Goal: Task Accomplishment & Management: Manage account settings

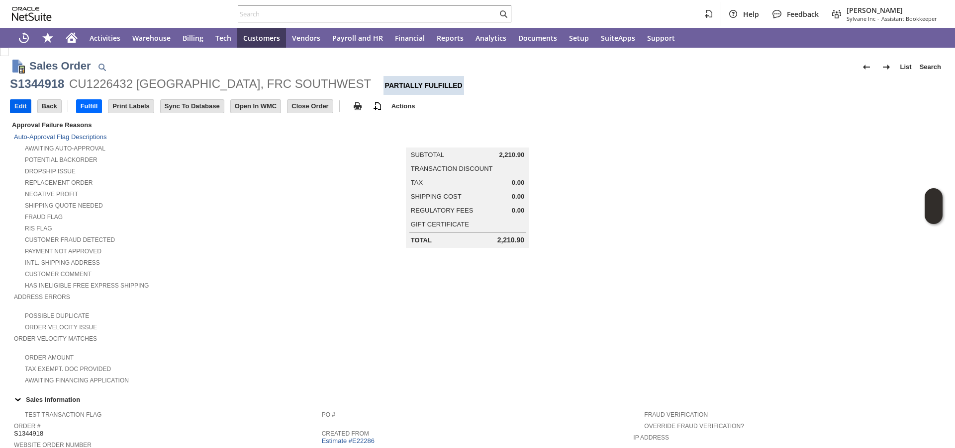
click at [25, 107] on input "Edit" at bounding box center [20, 106] width 20 height 13
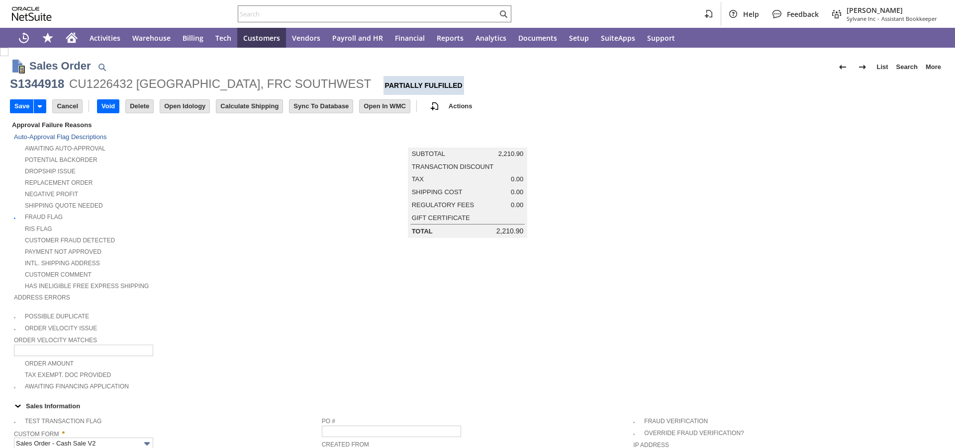
type input "Add"
type input "Copy Previous"
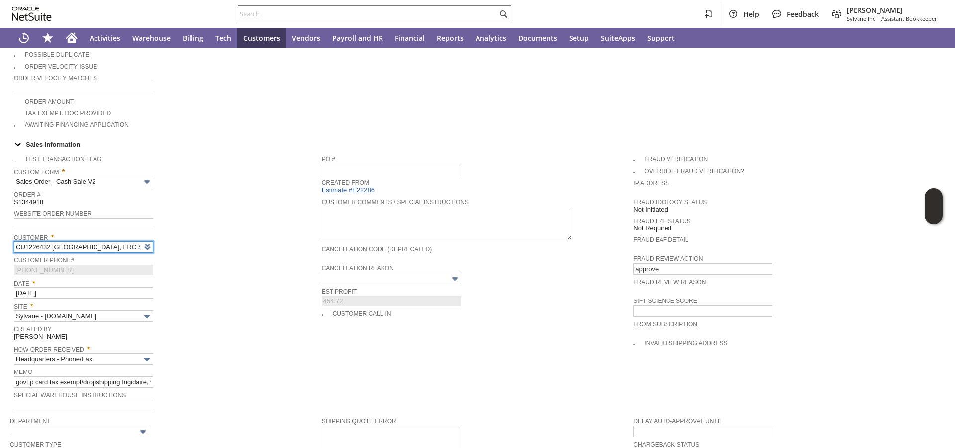
type input "Intelligent Recommendations ⁰"
click at [199, 265] on div "Customer Phone# (619) 545-4582" at bounding box center [165, 264] width 303 height 21
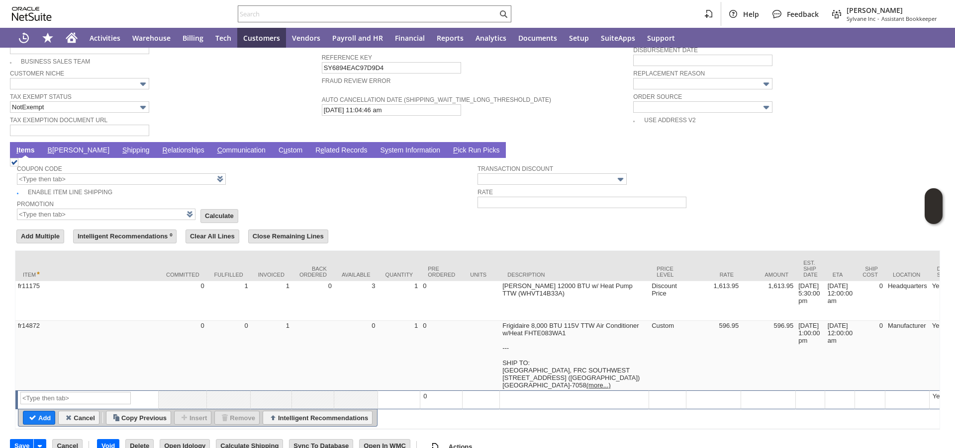
scroll to position [763, 0]
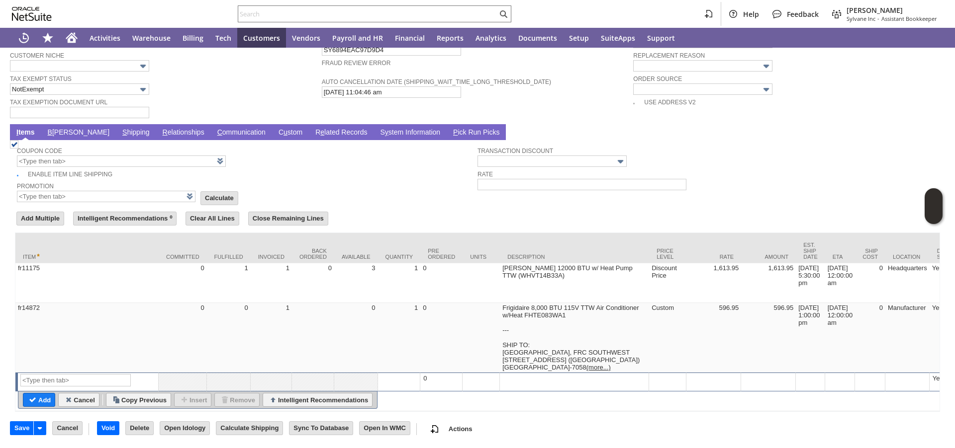
click at [120, 128] on link "S hipping" at bounding box center [136, 132] width 32 height 9
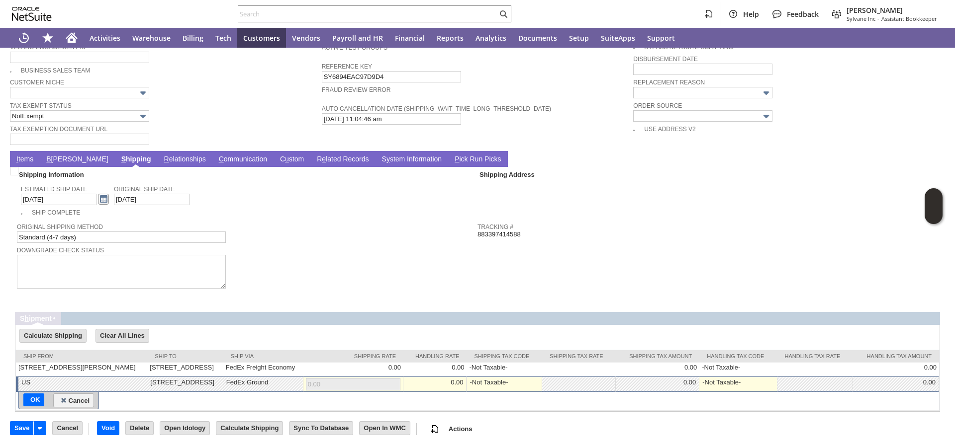
click at [98, 194] on link at bounding box center [103, 199] width 11 height 11
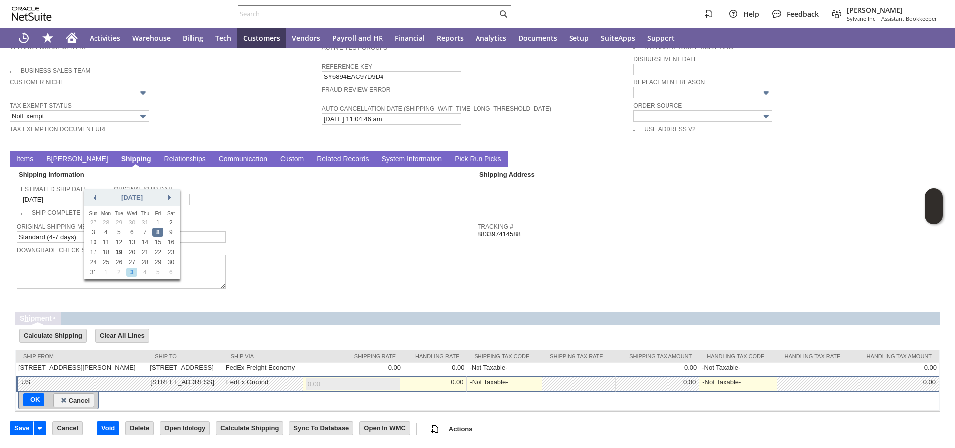
click at [128, 273] on link "3" at bounding box center [131, 272] width 11 height 9
type input "9/3/2025"
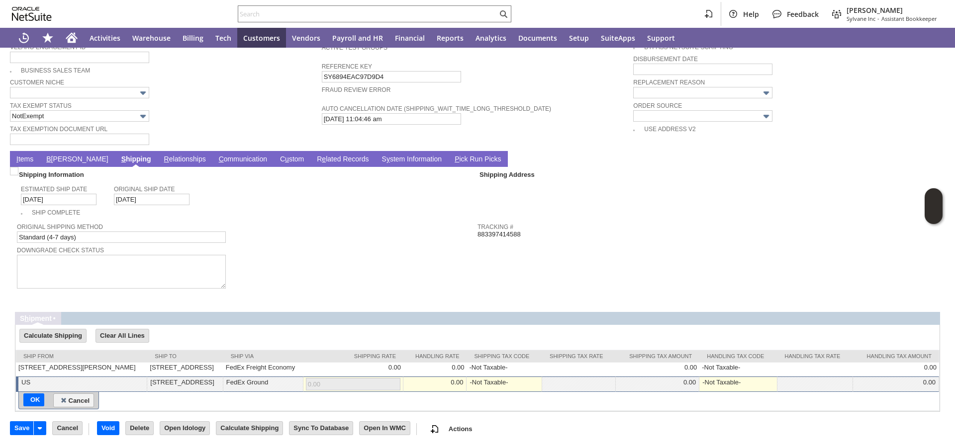
click at [30, 155] on link "I tems" at bounding box center [25, 159] width 22 height 9
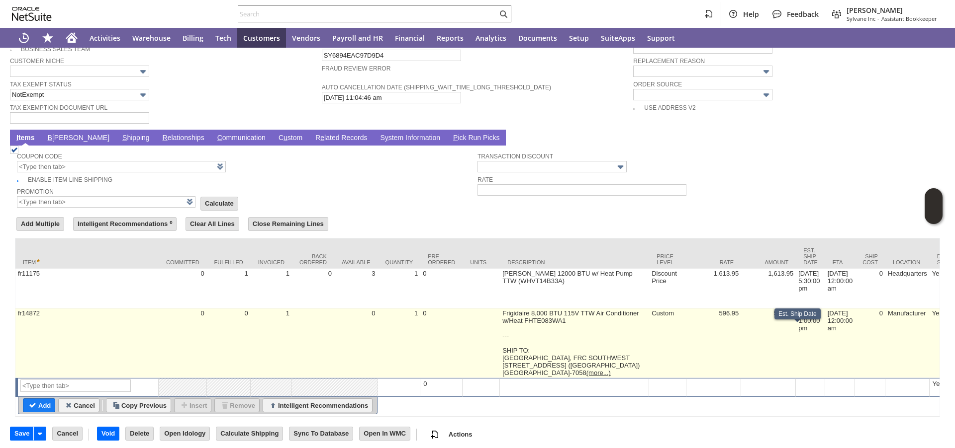
click at [801, 340] on td "8/8/2025 1:00:00 pm" at bounding box center [809, 344] width 29 height 70
type input "8/8/2025 1:00:00 pm"
type input "OK"
type input "Make Copy"
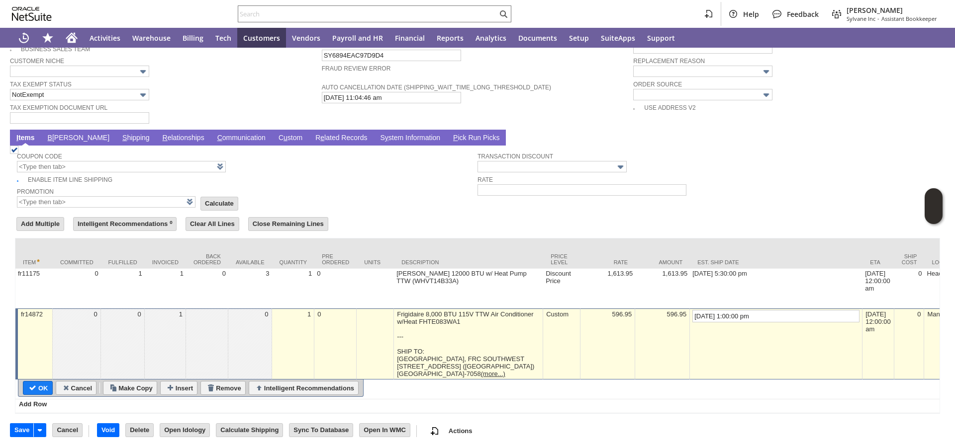
drag, startPoint x: 687, startPoint y: 333, endPoint x: 664, endPoint y: 331, distance: 22.4
type input "9/3/2025 1:00:00 pm"
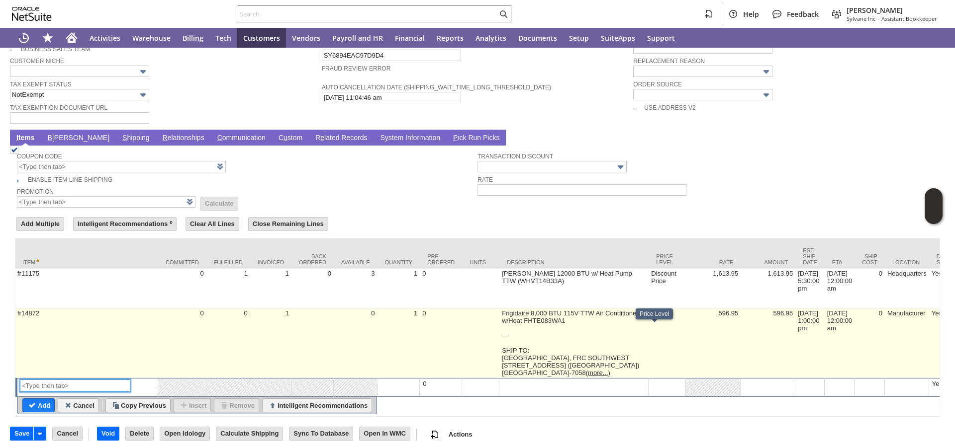
scroll to position [0, 0]
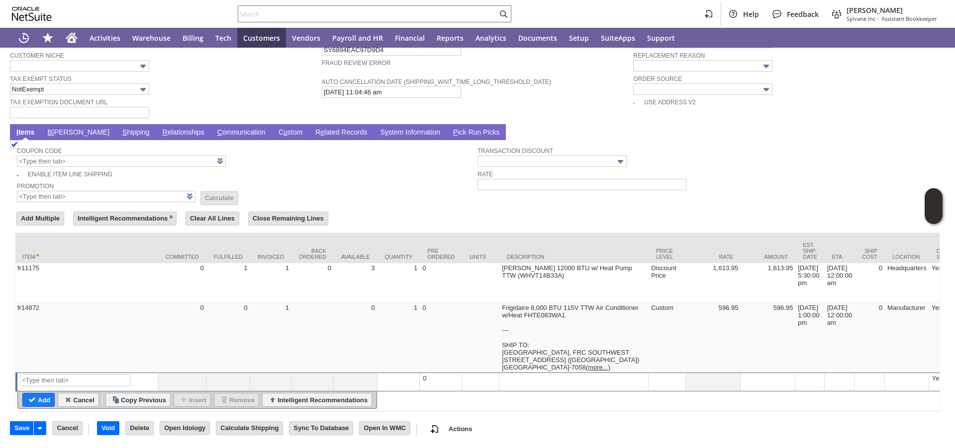
click at [120, 128] on link "S hipping" at bounding box center [136, 132] width 32 height 9
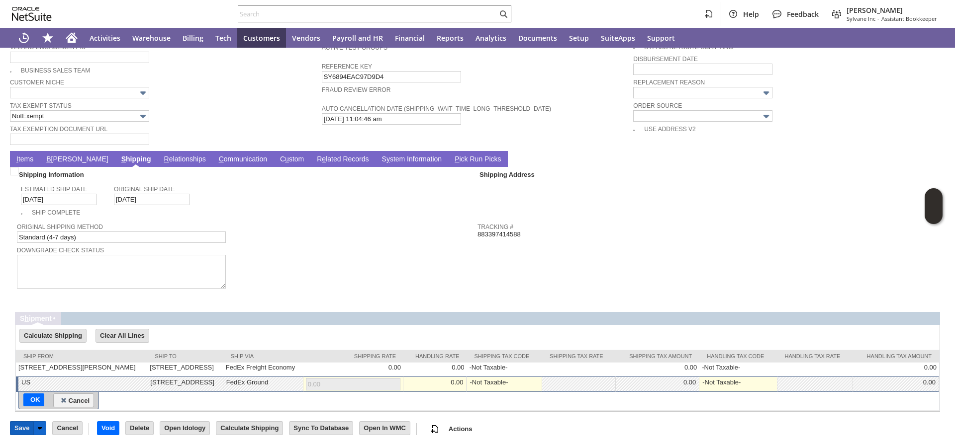
click at [27, 432] on input "Save" at bounding box center [21, 428] width 23 height 13
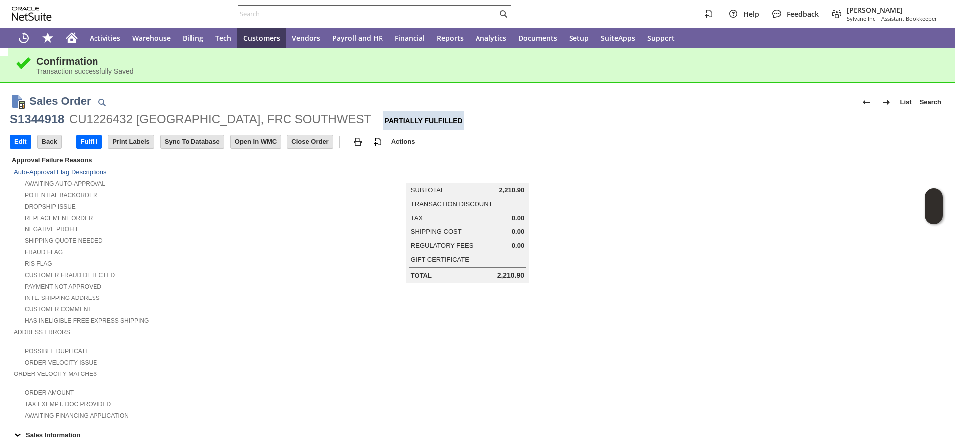
click at [266, 17] on input "text" at bounding box center [367, 14] width 259 height 12
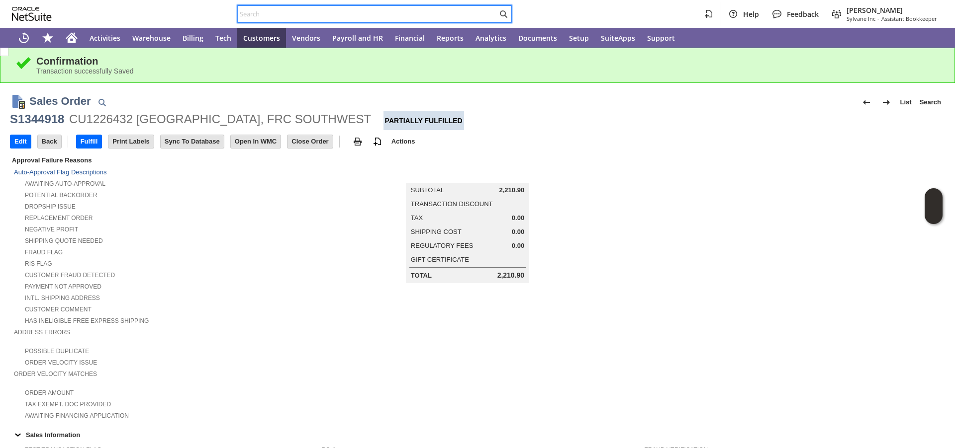
click at [266, 17] on input "text" at bounding box center [367, 14] width 259 height 12
paste input "P218749"
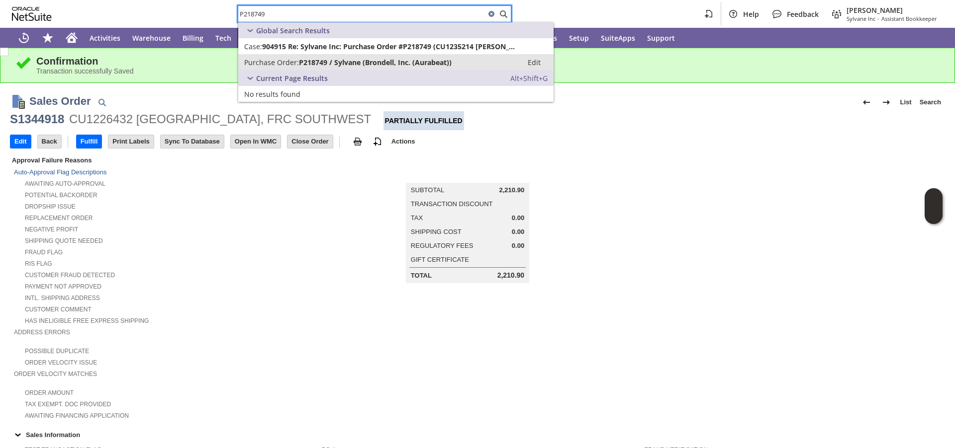
type input "P218749"
click at [261, 59] on span "Purchase Order:" at bounding box center [271, 62] width 55 height 9
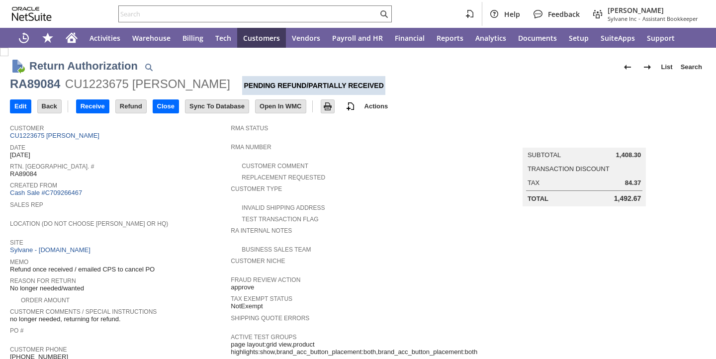
click at [156, 159] on td "Date 8/12/2025" at bounding box center [120, 150] width 221 height 19
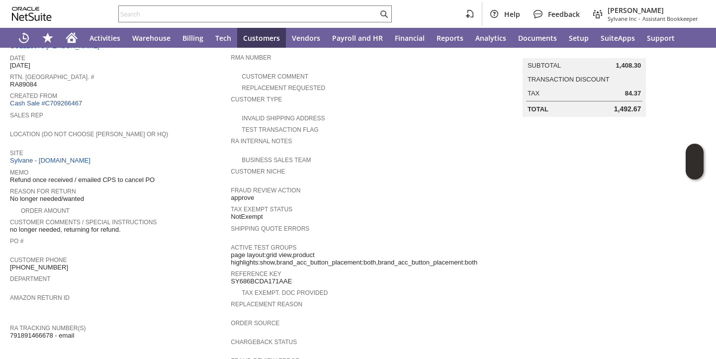
scroll to position [442, 0]
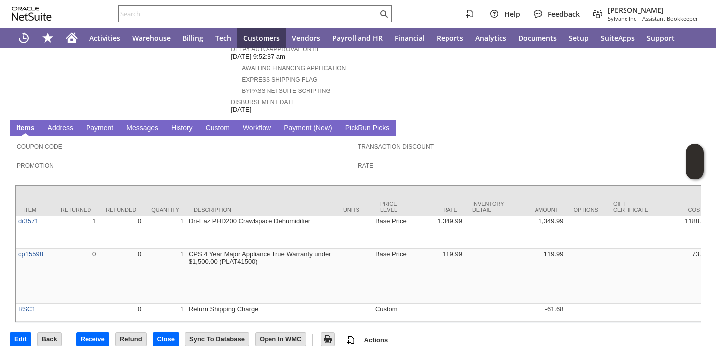
click at [178, 124] on link "H istory" at bounding box center [182, 128] width 27 height 9
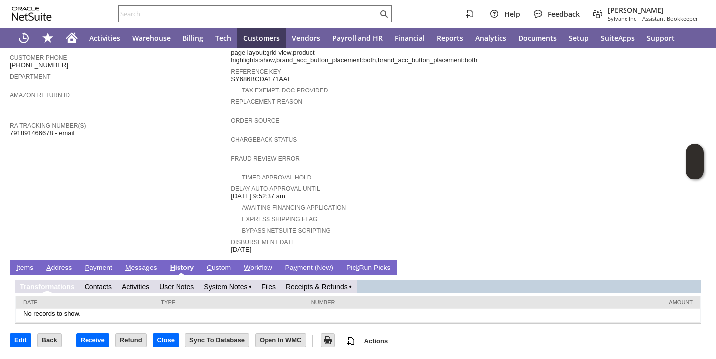
scroll to position [0, 0]
click at [321, 285] on link "R eceipts & Refunds" at bounding box center [317, 287] width 62 height 8
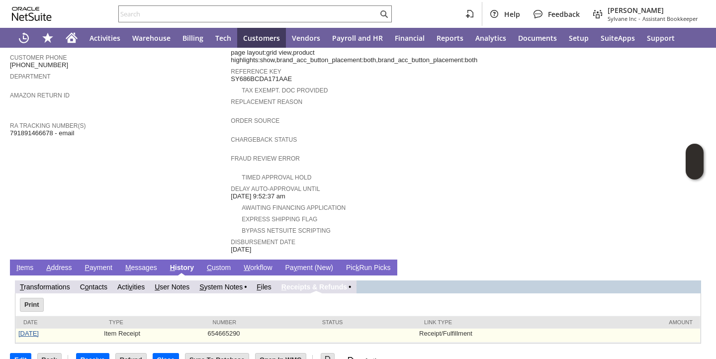
click at [38, 332] on link "[DATE]" at bounding box center [28, 333] width 20 height 7
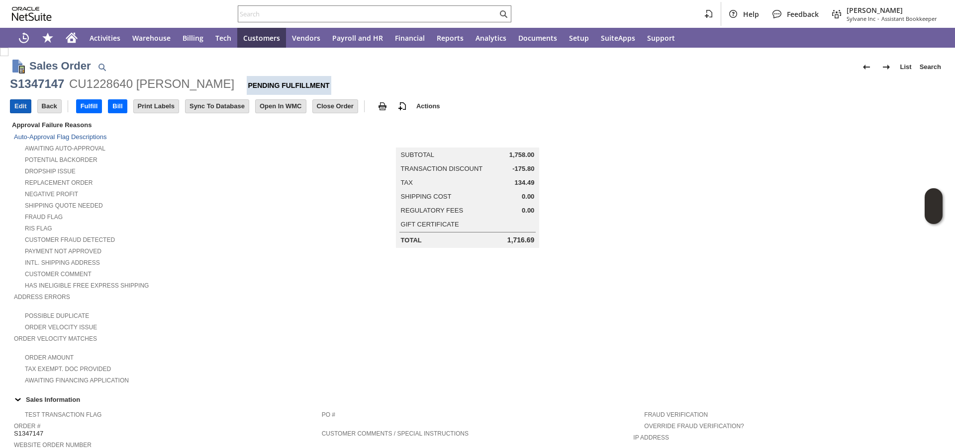
click at [18, 106] on input "Edit" at bounding box center [20, 106] width 20 height 13
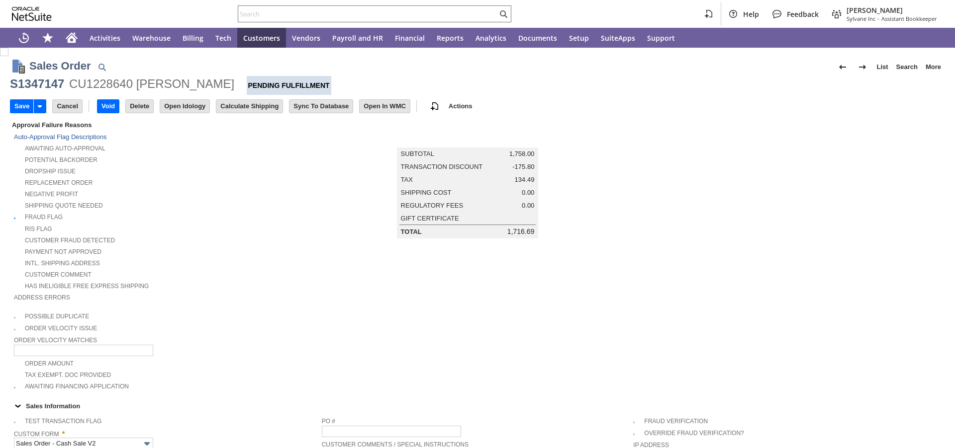
type input "Add"
type input "Copy Previous"
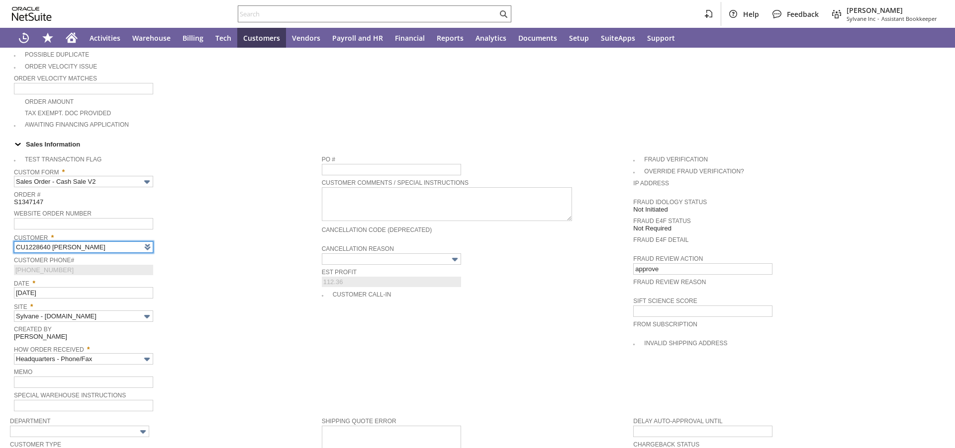
type input "Intelligent Recommendations ⁰"
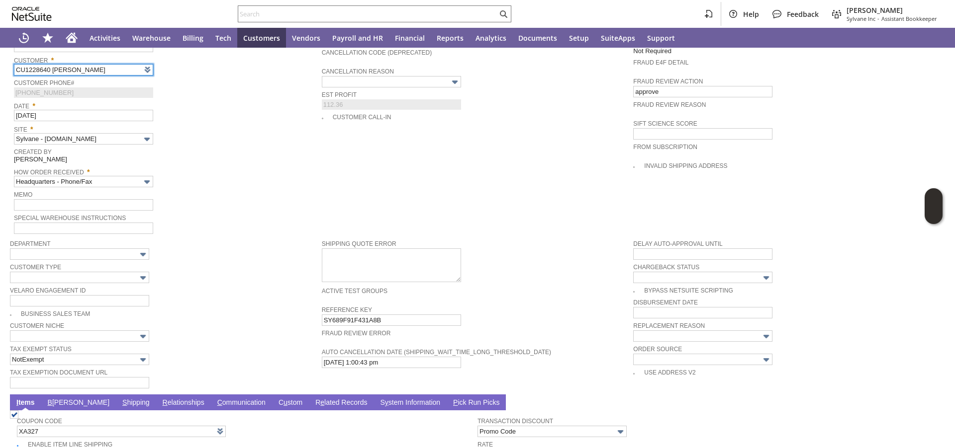
scroll to position [434, 0]
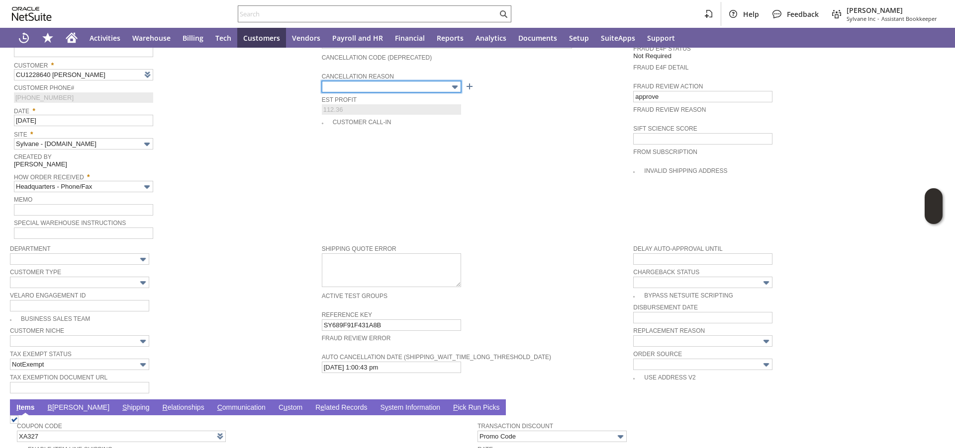
click at [339, 87] on input "text" at bounding box center [391, 86] width 139 height 11
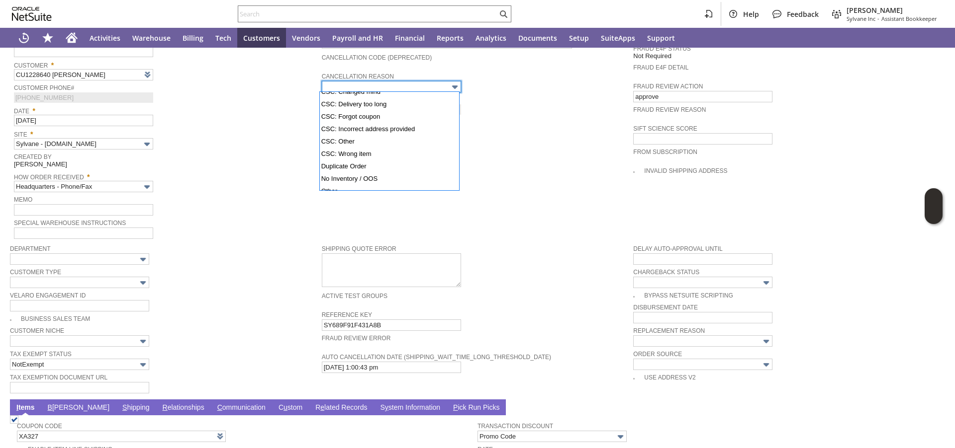
scroll to position [50, 0]
type input "No Inventory / OOS"
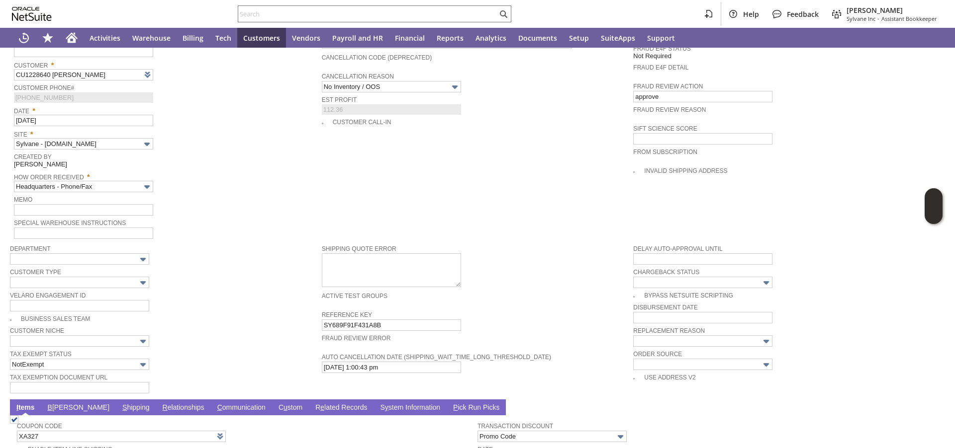
click at [210, 204] on span "Memo" at bounding box center [165, 198] width 303 height 11
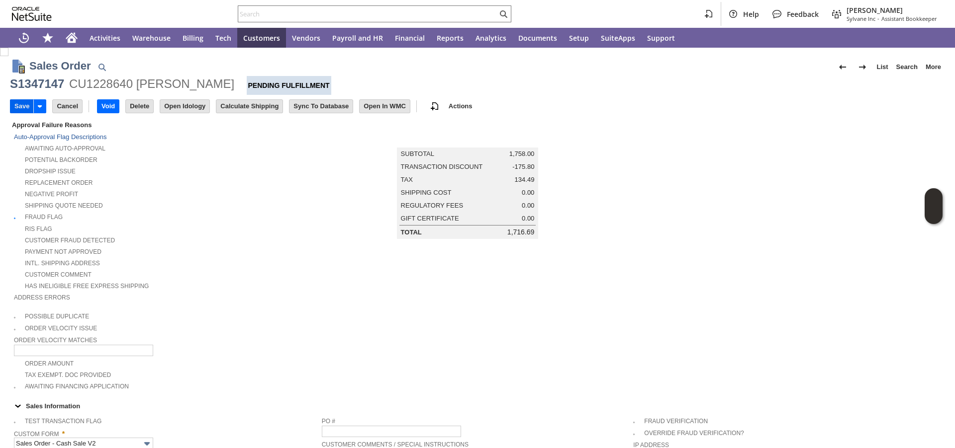
click at [27, 110] on input "Save" at bounding box center [21, 106] width 23 height 13
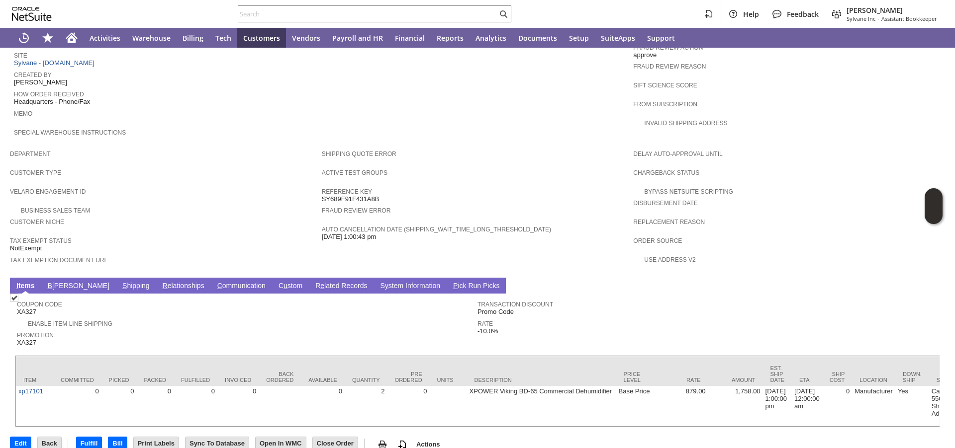
scroll to position [526, 0]
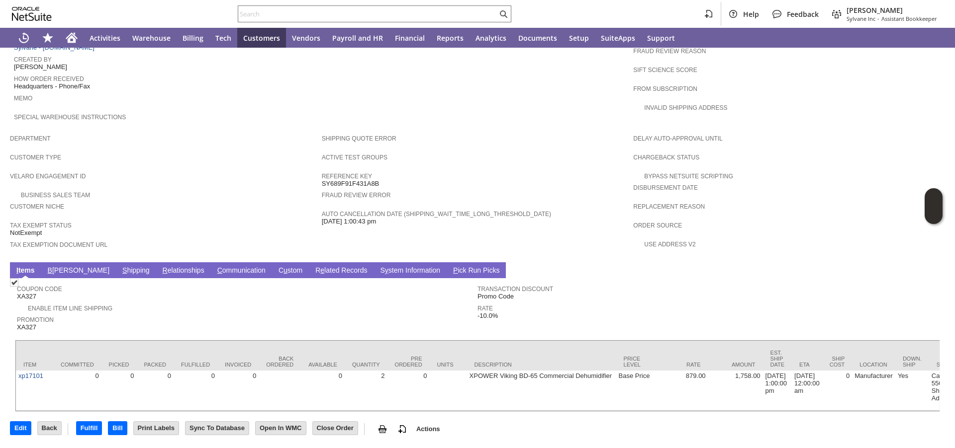
click at [63, 266] on link "B [PERSON_NAME]" at bounding box center [78, 270] width 67 height 9
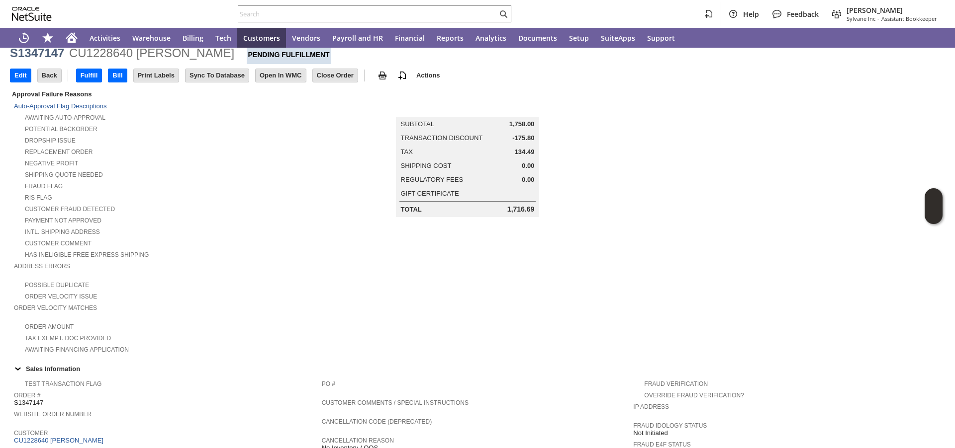
scroll to position [0, 0]
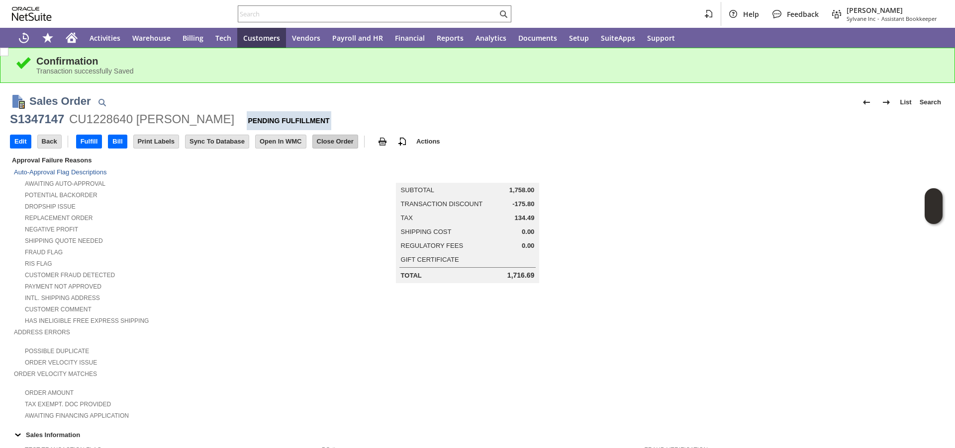
click at [347, 145] on input "Close Order" at bounding box center [335, 141] width 45 height 13
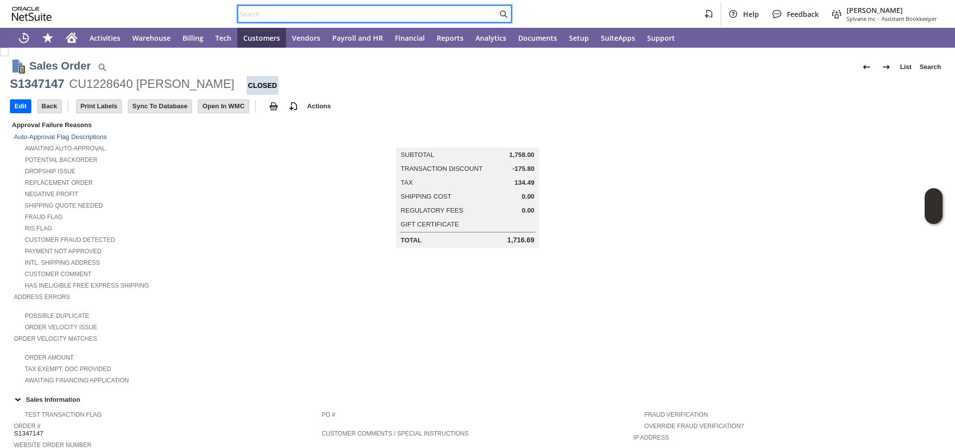
click at [329, 15] on input "text" at bounding box center [367, 14] width 259 height 12
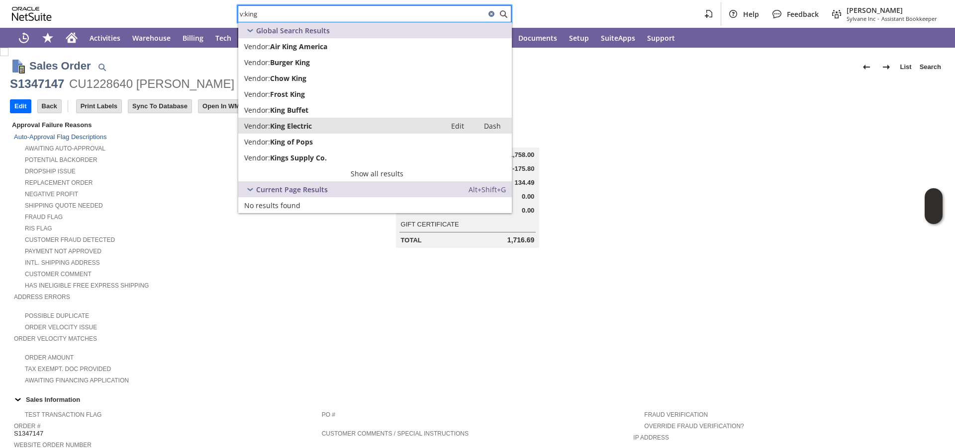
type input "v:king"
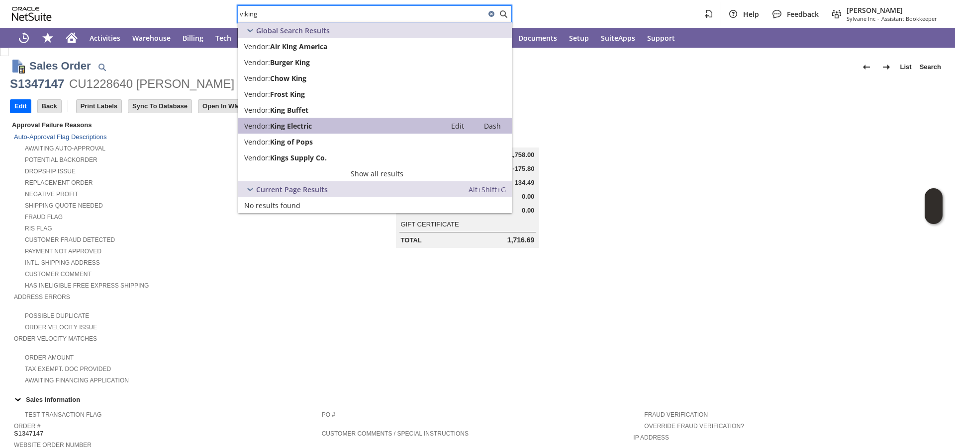
click at [307, 124] on span "King Electric" at bounding box center [291, 125] width 42 height 9
